Goal: Task Accomplishment & Management: Complete application form

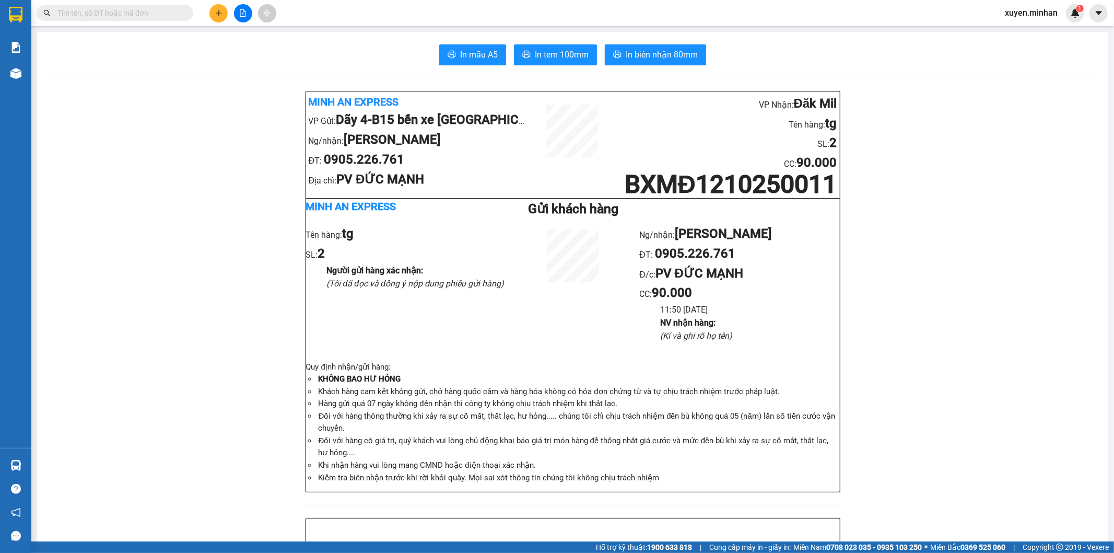
click at [221, 17] on button at bounding box center [218, 13] width 18 height 18
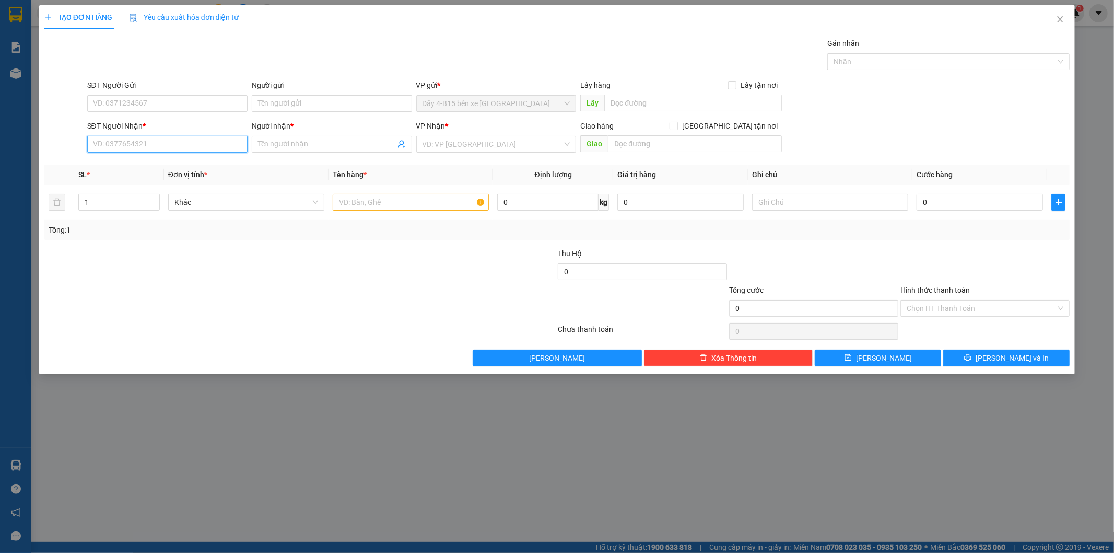
click at [202, 142] on input "SĐT Người Nhận *" at bounding box center [167, 144] width 160 height 17
click at [202, 142] on input "00744" at bounding box center [167, 144] width 160 height 17
click at [181, 166] on div "0987600744 - LIÊN" at bounding box center [167, 164] width 148 height 11
type input "0987600744"
type input "LIÊN"
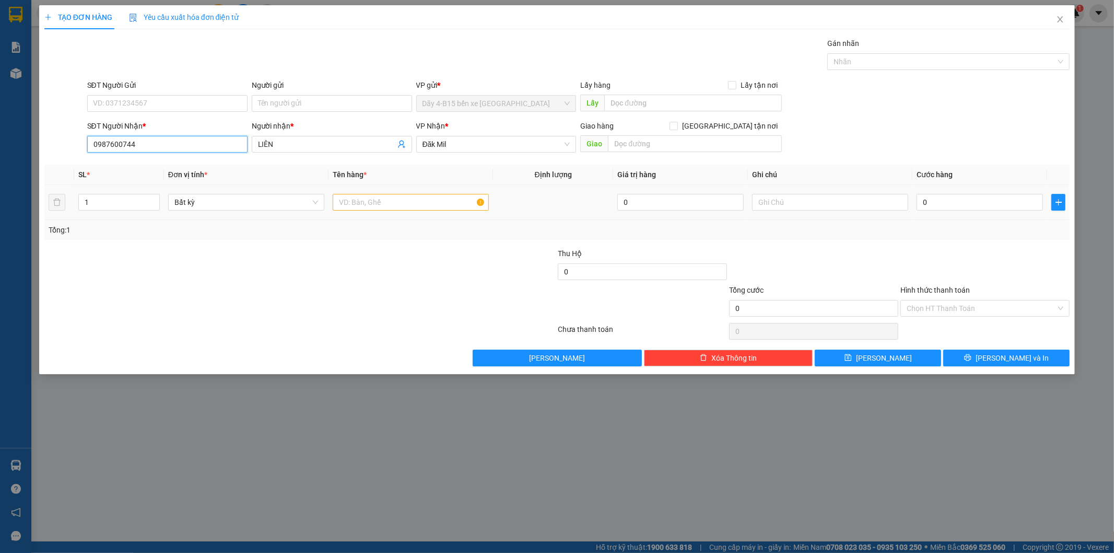
type input "0987600744"
click at [405, 201] on input "text" at bounding box center [411, 202] width 156 height 17
type input "tg"
click at [951, 200] on input "0" at bounding box center [980, 202] width 126 height 17
type input "4"
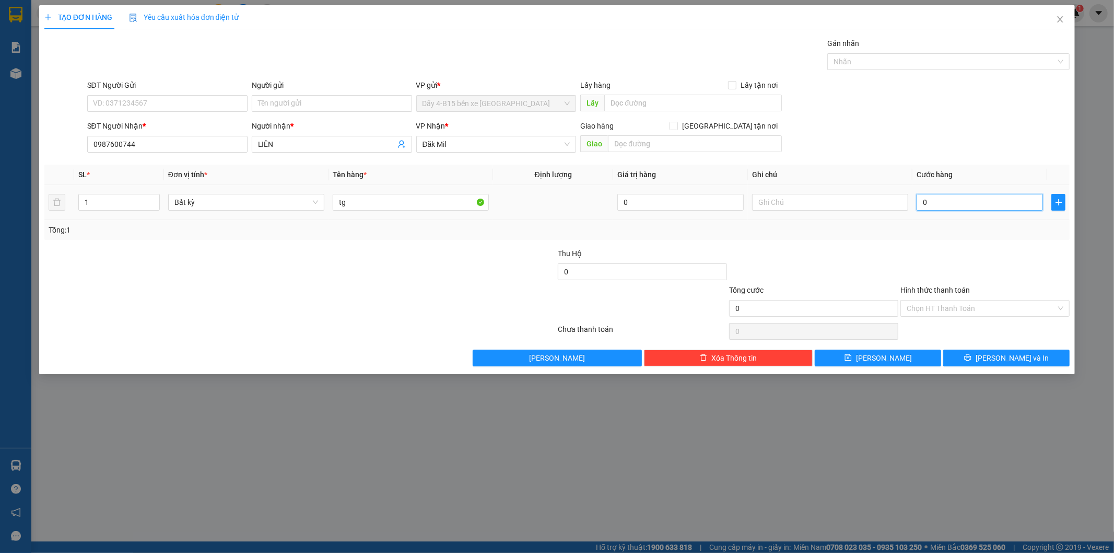
type input "4"
type input "40"
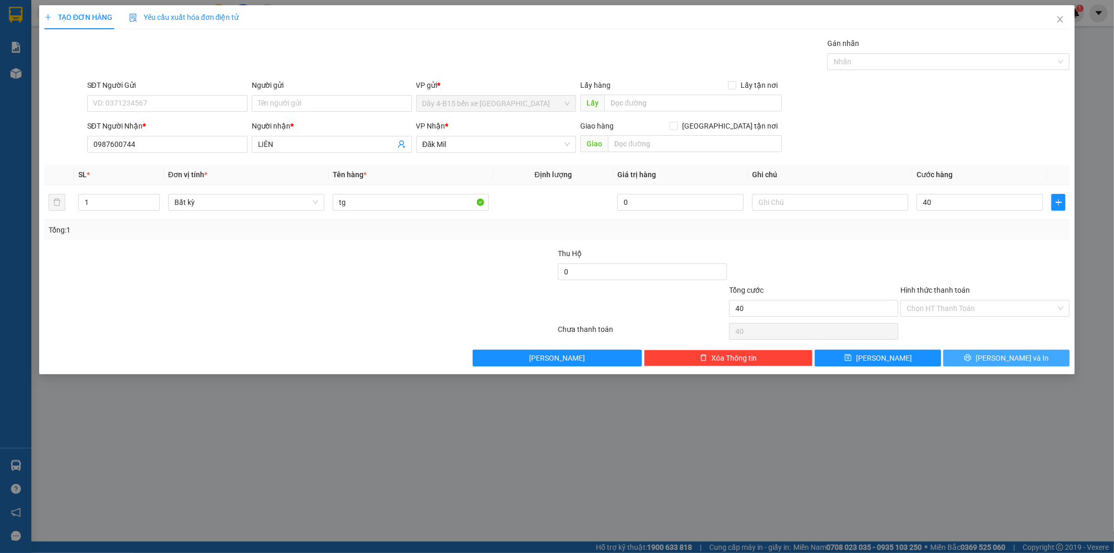
type input "40.000"
click at [999, 361] on span "[PERSON_NAME] và In" at bounding box center [1012, 357] width 73 height 11
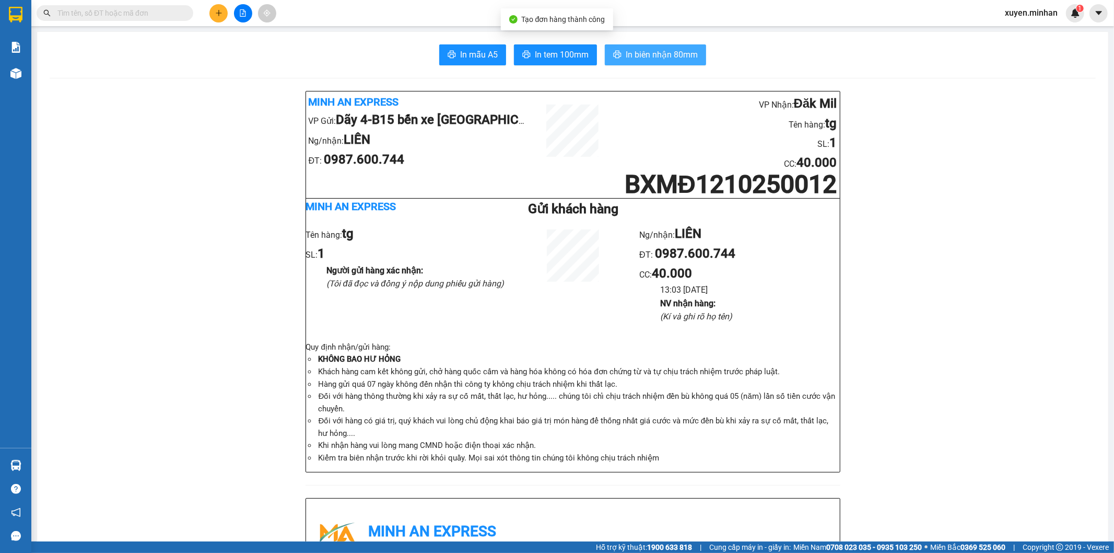
click at [632, 61] on span "In biên nhận 80mm" at bounding box center [662, 54] width 72 height 13
click at [535, 55] on span "In tem 100mm" at bounding box center [562, 54] width 54 height 13
